Goal: Communication & Community: Answer question/provide support

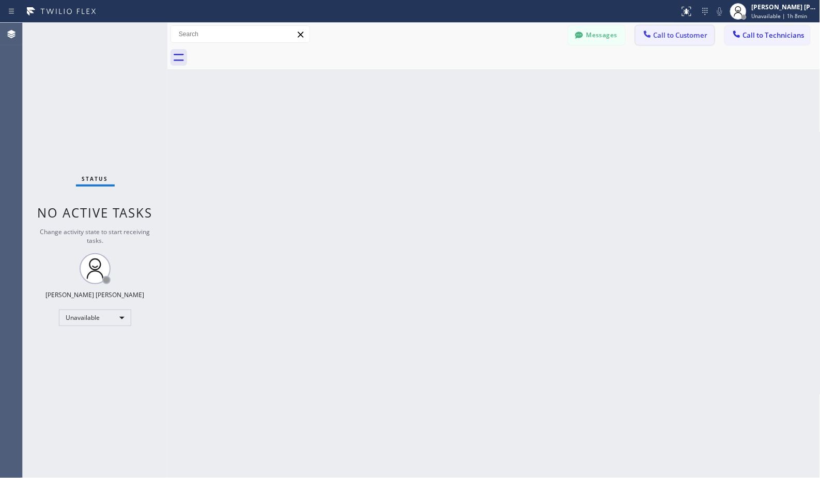
click at [689, 37] on span "Call to Customer" at bounding box center [681, 34] width 54 height 9
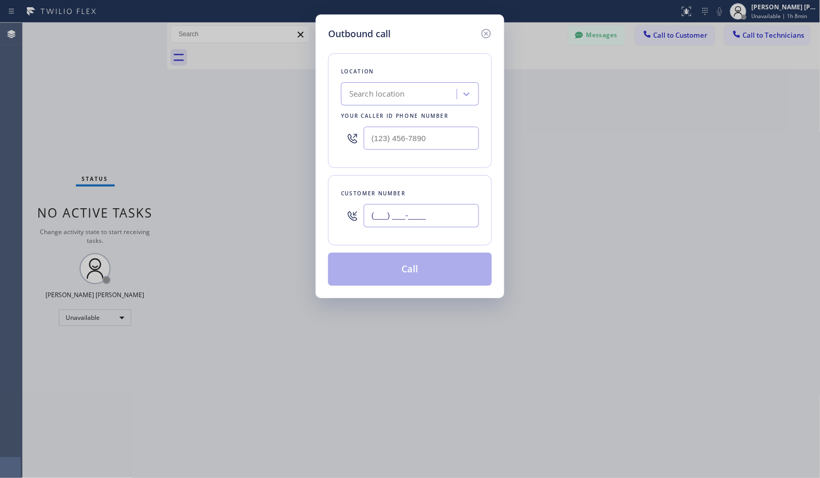
click at [399, 222] on input "(___) ___-____" at bounding box center [421, 215] width 115 height 23
paste input "619) 770-2180"
type input "[PHONE_NUMBER]"
click at [393, 100] on div "Search location" at bounding box center [400, 94] width 113 height 18
paste input "Ocean Beach Top Heating and Conditioning"
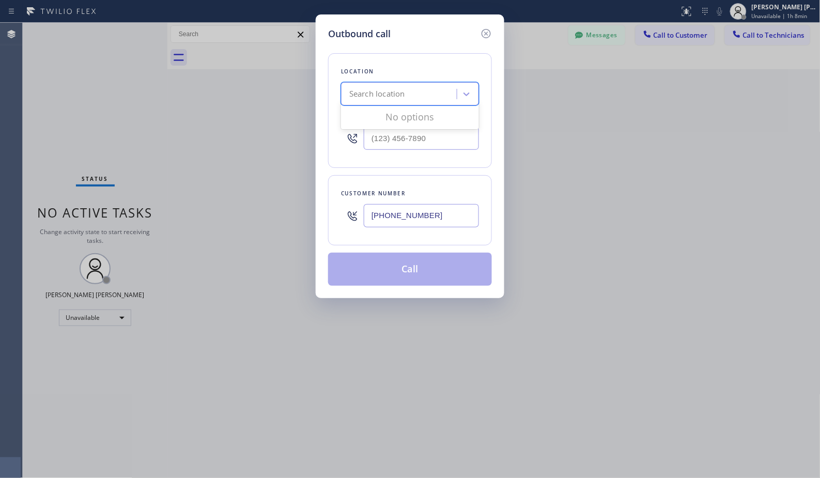
type input "Ocean Beach Top Heating and Conditioning"
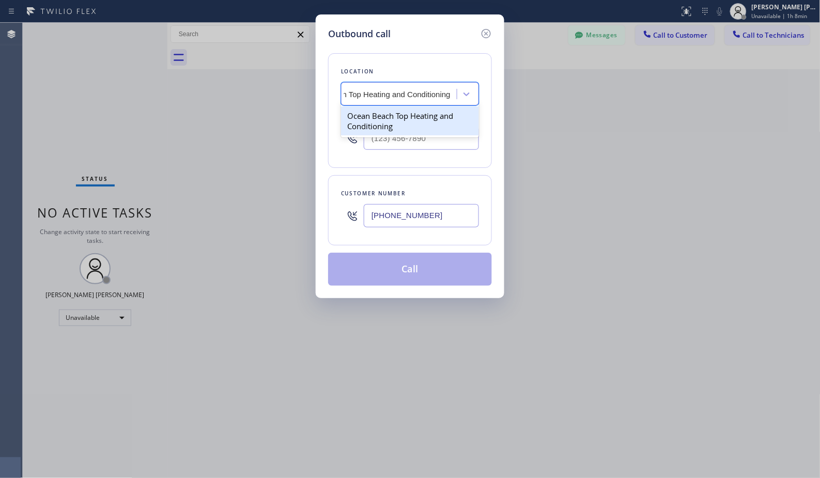
click at [407, 116] on div "Ocean Beach Top Heating and Conditioning" at bounding box center [410, 120] width 138 height 29
type input "[PHONE_NUMBER]"
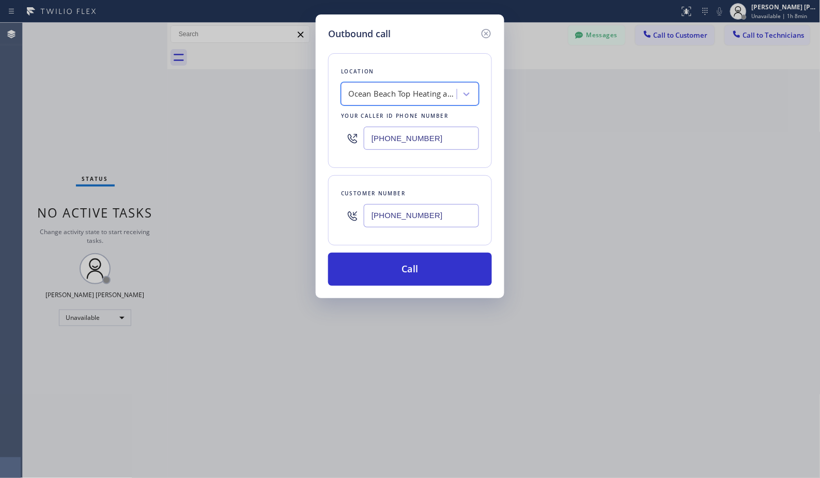
scroll to position [0, 1]
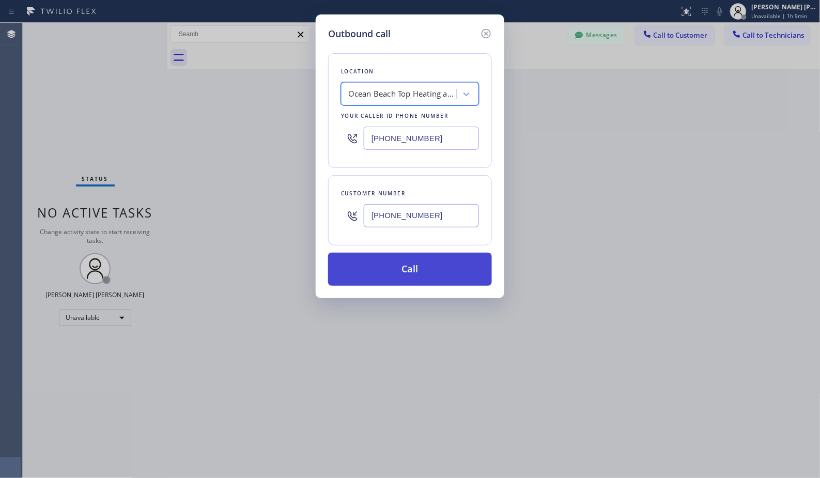
click at [386, 275] on button "Call" at bounding box center [410, 269] width 164 height 33
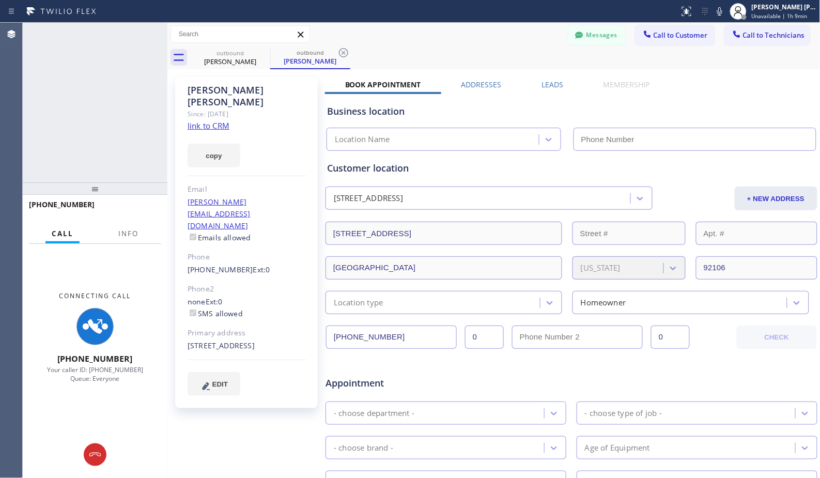
type input "[PHONE_NUMBER]"
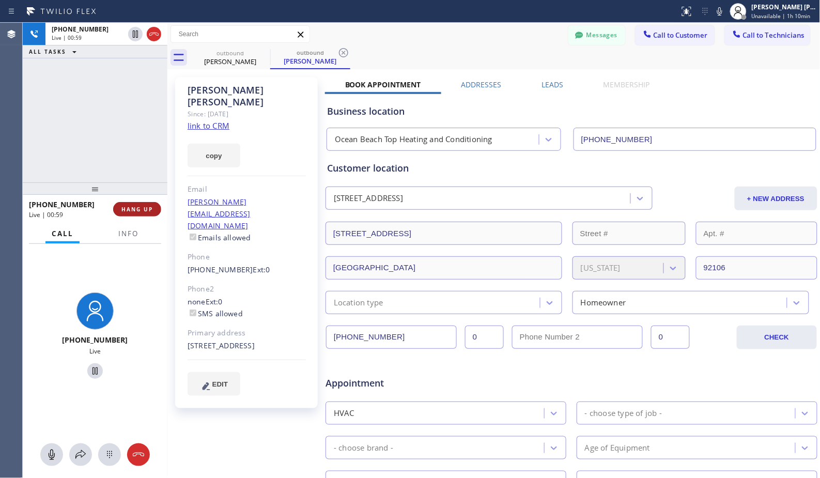
click at [141, 209] on span "HANG UP" at bounding box center [137, 209] width 32 height 7
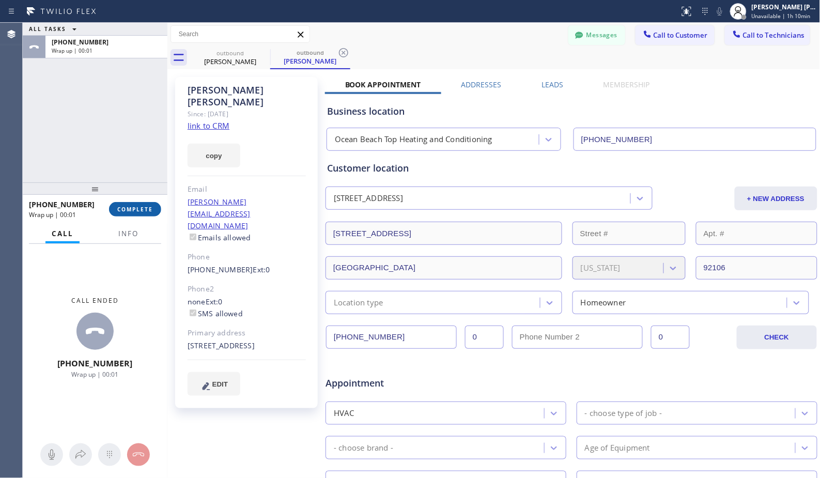
click at [148, 212] on span "COMPLETE" at bounding box center [135, 209] width 36 height 7
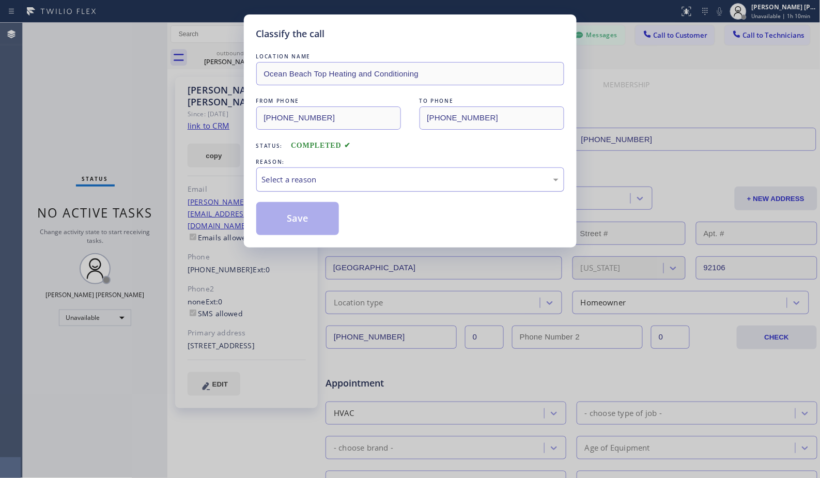
click at [309, 174] on div "Select a reason" at bounding box center [410, 180] width 297 height 12
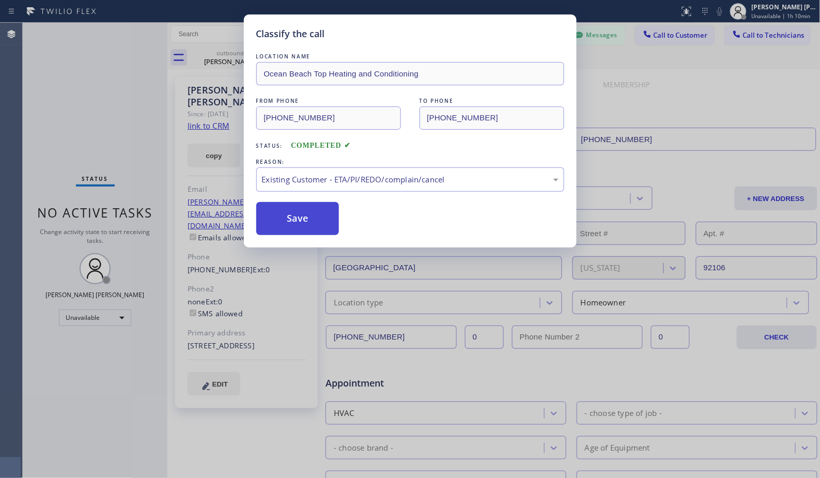
click at [324, 231] on button "Save" at bounding box center [297, 218] width 83 height 33
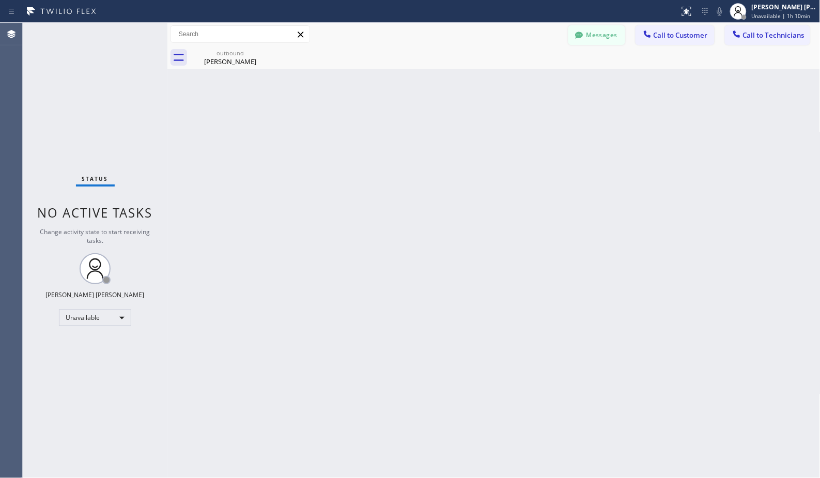
click at [614, 41] on button "Messages" at bounding box center [596, 35] width 57 height 20
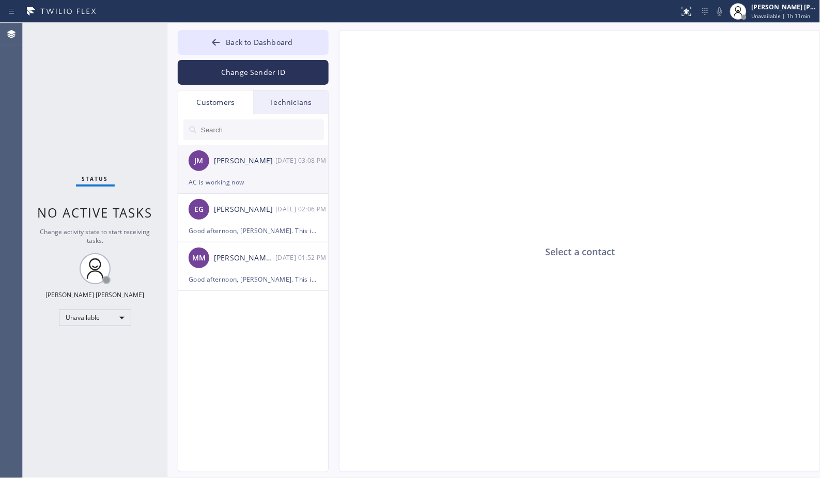
click at [226, 152] on div "[PERSON_NAME] [PERSON_NAME] [DATE] 03:08 PM" at bounding box center [253, 160] width 151 height 31
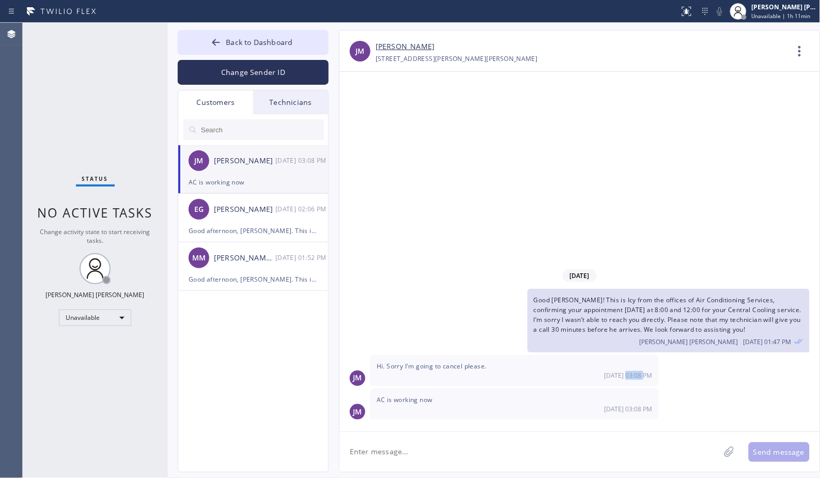
drag, startPoint x: 628, startPoint y: 376, endPoint x: 649, endPoint y: 376, distance: 20.2
click at [649, 376] on span "[DATE] 03:08 PM" at bounding box center [629, 375] width 48 height 9
click at [593, 324] on span "Good [PERSON_NAME]! This is Icy from the offices of Air Conditioning Services, …" at bounding box center [668, 315] width 268 height 39
click at [407, 45] on link "[PERSON_NAME]" at bounding box center [405, 47] width 59 height 12
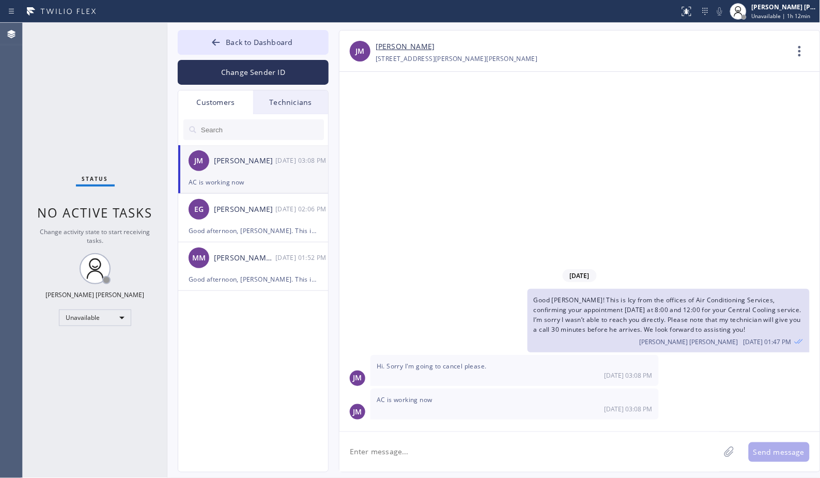
click at [230, 134] on input "text" at bounding box center [262, 129] width 124 height 21
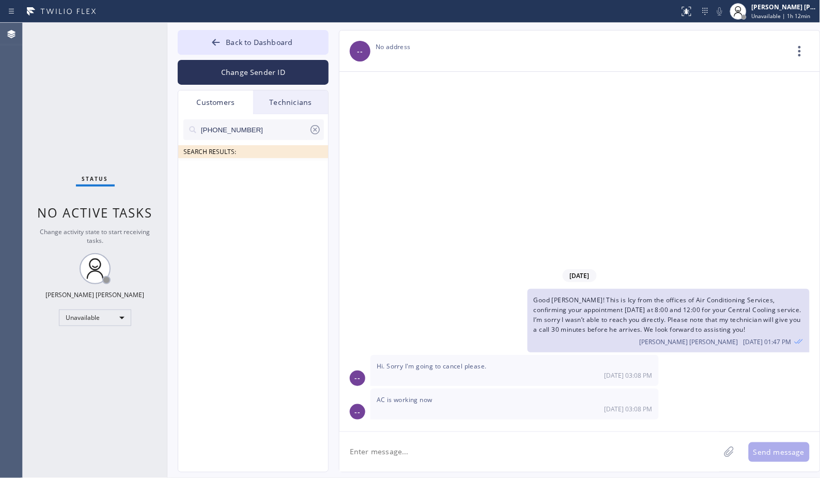
click at [260, 130] on input "[PHONE_NUMBER]" at bounding box center [254, 129] width 109 height 21
click at [235, 127] on input "[PHONE_NUMBER]" at bounding box center [254, 129] width 109 height 21
click at [272, 133] on input "(619) 77_-2180" at bounding box center [254, 129] width 109 height 21
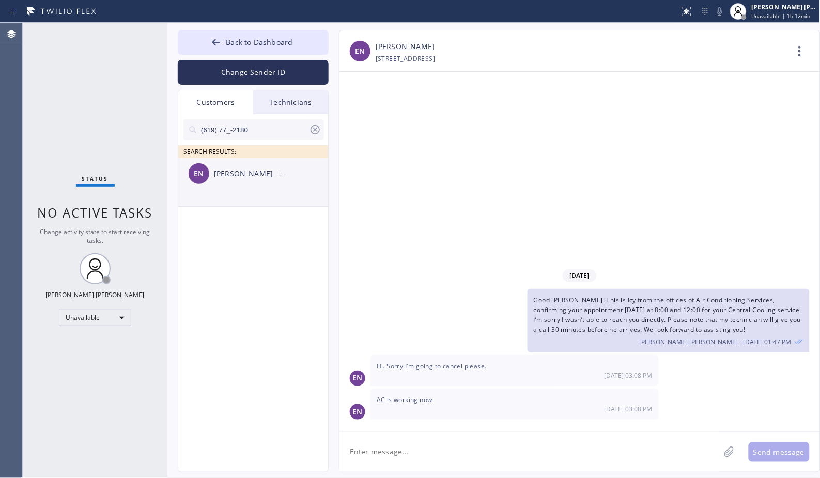
click at [264, 167] on div "EN [PERSON_NAME] --:--" at bounding box center [253, 173] width 151 height 31
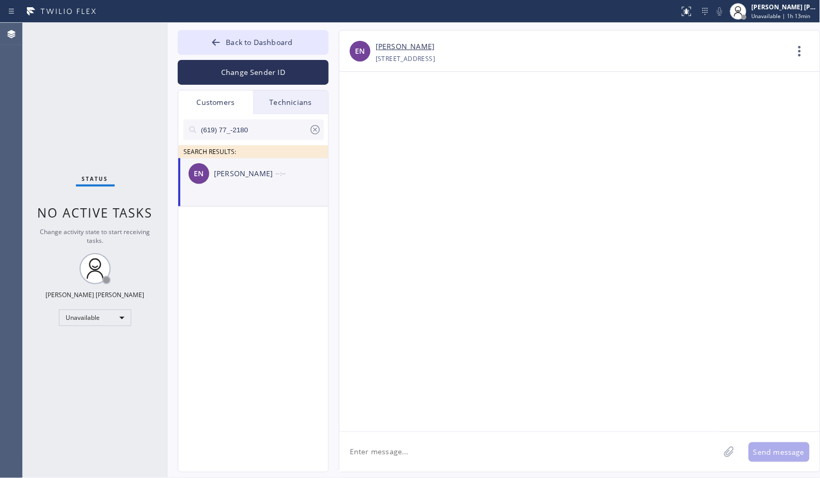
click at [490, 442] on textarea at bounding box center [530, 452] width 380 height 40
paste textarea "Hi [PERSON_NAME], this is Icy from [GEOGRAPHIC_DATA] Top Heating and Conditioni…"
type textarea "Hi [PERSON_NAME], this is Icy from [GEOGRAPHIC_DATA] Top Heating and Conditioni…"
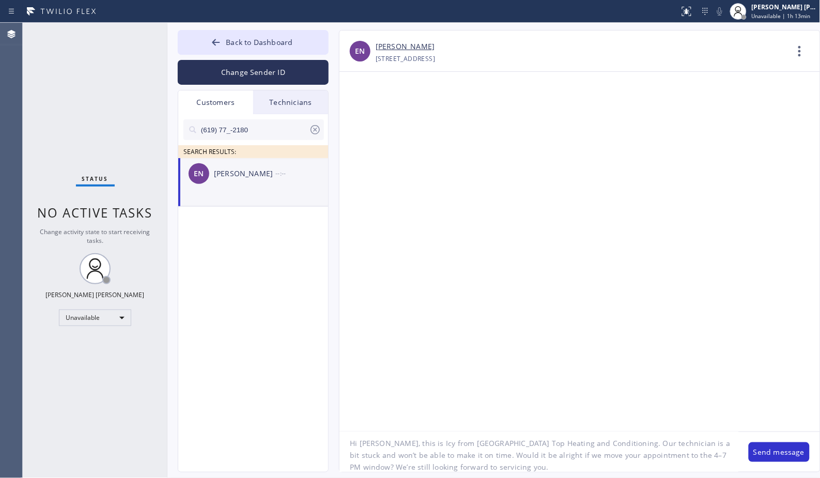
click at [436, 456] on textarea "Hi [PERSON_NAME], this is Icy from [GEOGRAPHIC_DATA] Top Heating and Conditioni…" at bounding box center [539, 452] width 399 height 40
click at [479, 464] on textarea "Hi [PERSON_NAME], this is Icy from [GEOGRAPHIC_DATA] Top Heating and Conditioni…" at bounding box center [539, 452] width 399 height 40
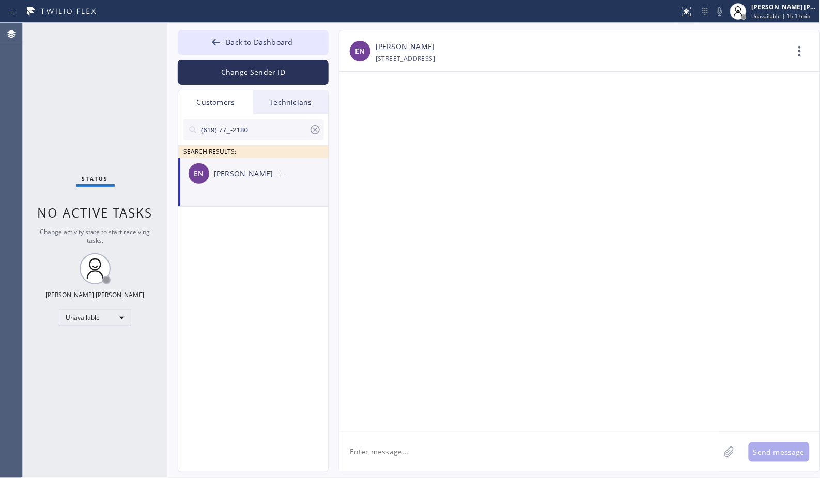
scroll to position [0, 0]
paste textarea "Good afternoon [PERSON_NAME], this is Icy from [GEOGRAPHIC_DATA] Top Heating an…"
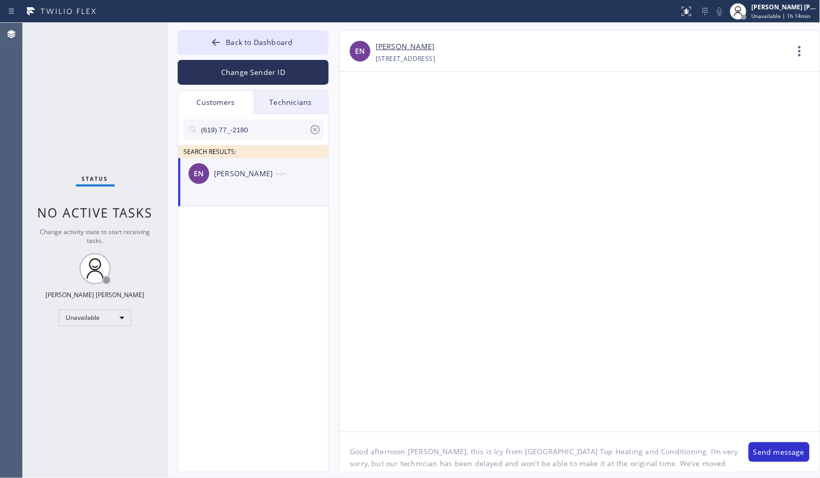
scroll to position [21, 0]
drag, startPoint x: 456, startPoint y: 455, endPoint x: 446, endPoint y: 456, distance: 9.9
click at [446, 456] on textarea "Good afternoon [PERSON_NAME], this is Icy from [GEOGRAPHIC_DATA] Top Heating an…" at bounding box center [539, 452] width 399 height 40
type textarea "Good afternoon [PERSON_NAME], this is Icy from [GEOGRAPHIC_DATA] Top Heating an…"
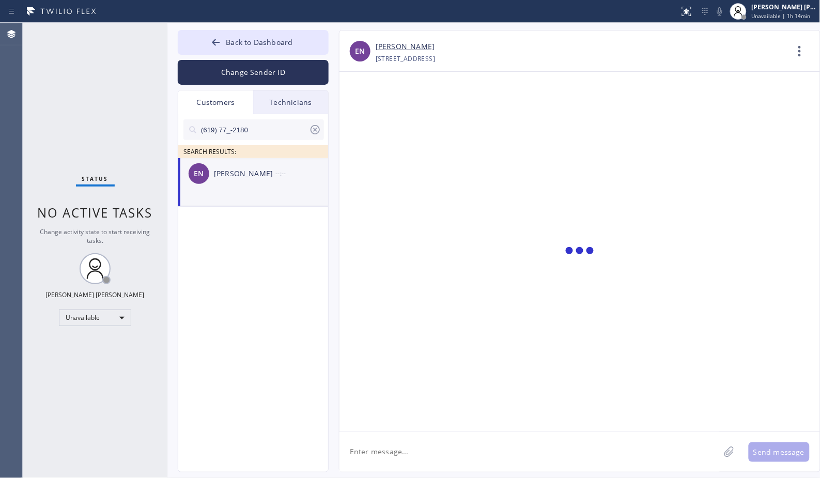
scroll to position [0, 0]
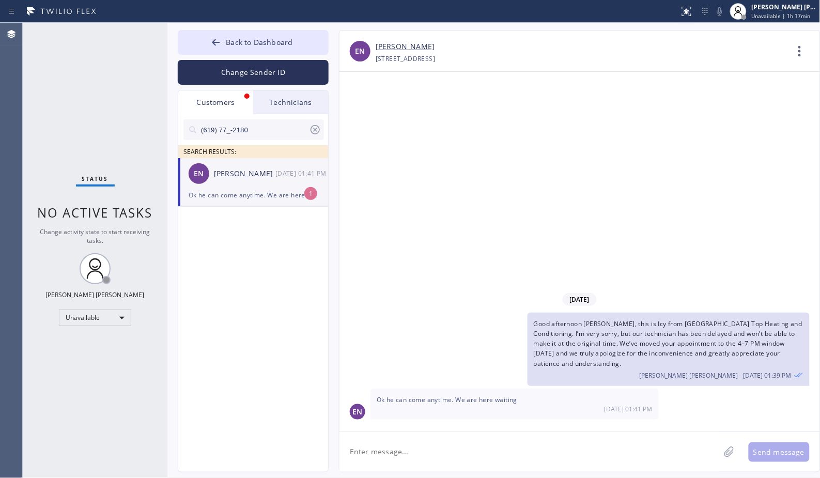
click at [519, 458] on textarea at bounding box center [530, 452] width 380 height 40
type textarea "Thank you so much for understanding, I'll still have him call you 30 minutes pr…"
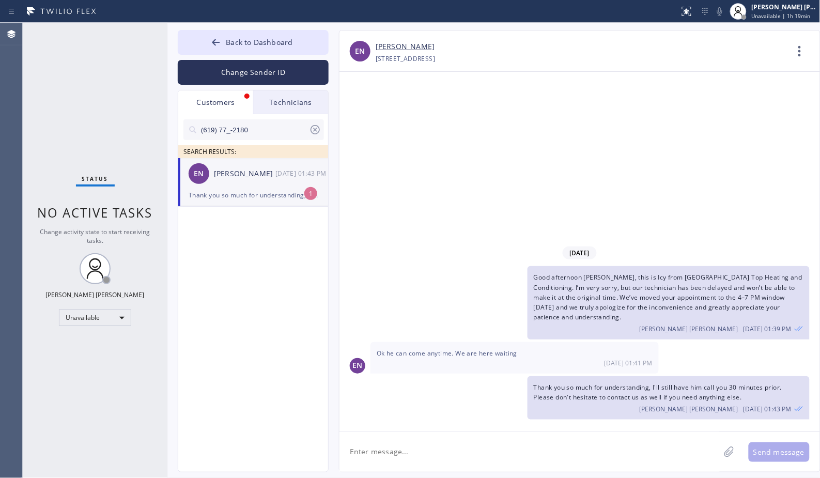
click at [567, 119] on div "[DATE] Good afternoon [PERSON_NAME], this is Icy from [GEOGRAPHIC_DATA] Top Hea…" at bounding box center [580, 252] width 481 height 360
click at [241, 187] on div "EN [PERSON_NAME] [DATE] 01:43 PM" at bounding box center [253, 173] width 151 height 31
